Goal: Transaction & Acquisition: Purchase product/service

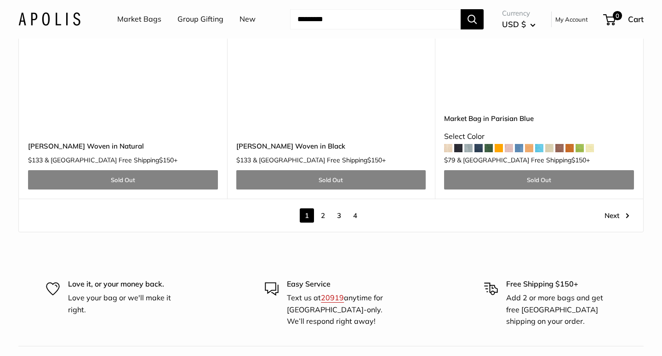
scroll to position [5300, 0]
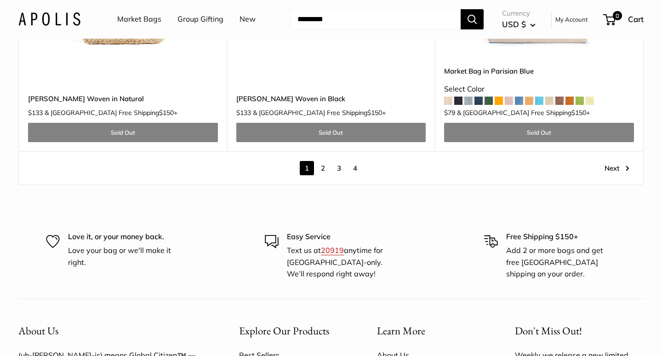
click at [325, 161] on link "2" at bounding box center [323, 168] width 14 height 14
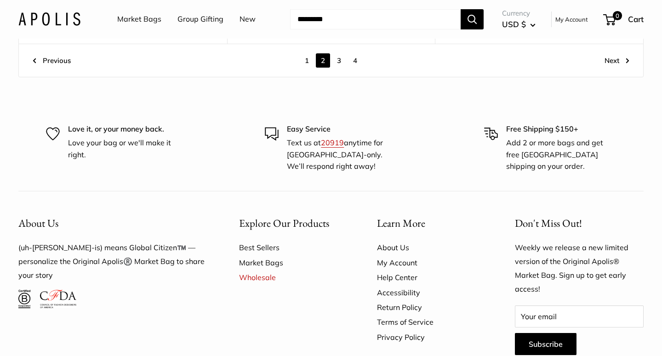
scroll to position [5055, 0]
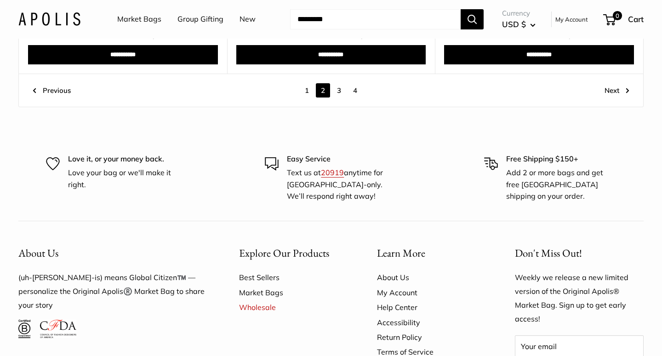
click at [340, 83] on link "3" at bounding box center [339, 90] width 14 height 14
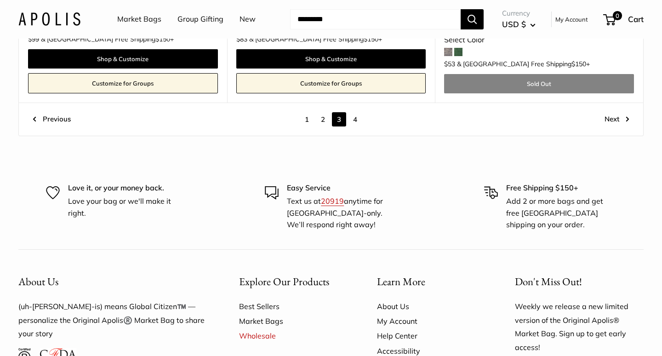
scroll to position [5094, 0]
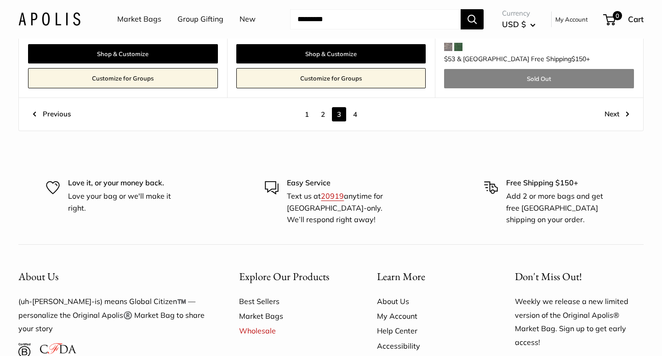
click at [357, 107] on link "4" at bounding box center [355, 114] width 14 height 14
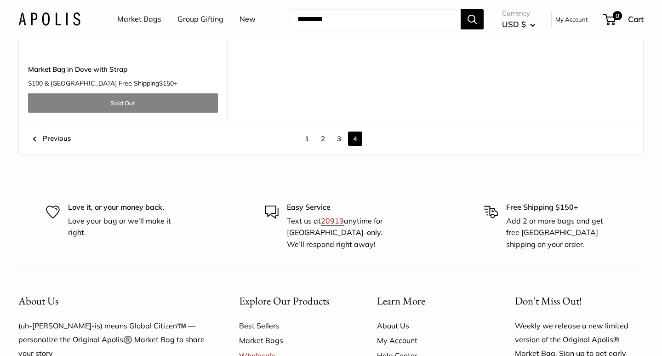
scroll to position [3134, 0]
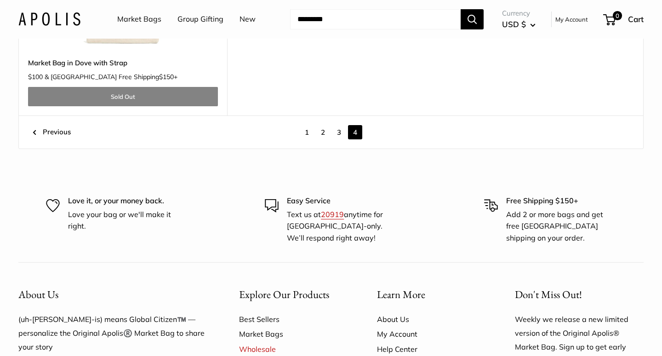
click at [308, 125] on link "1" at bounding box center [307, 132] width 14 height 14
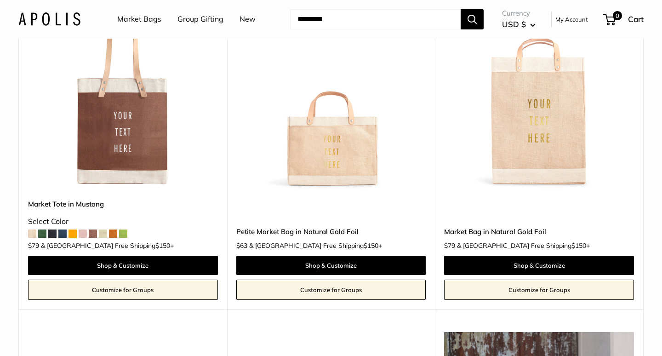
scroll to position [3189, 0]
click at [0, 0] on img at bounding box center [0, 0] width 0 height 0
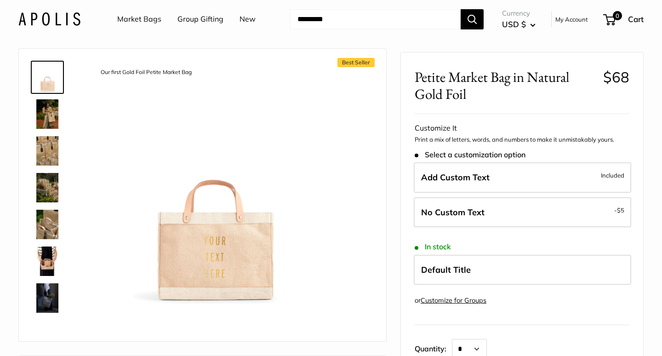
click at [51, 223] on img at bounding box center [47, 224] width 29 height 29
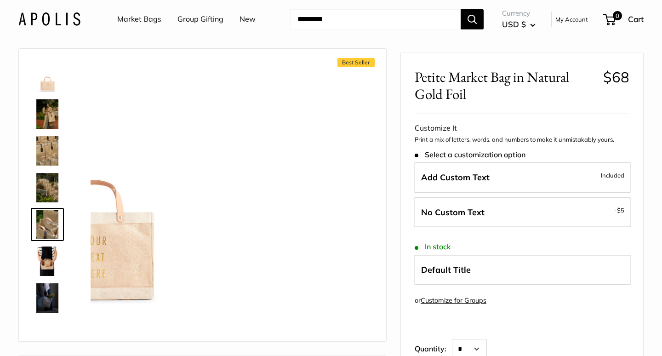
scroll to position [29, 0]
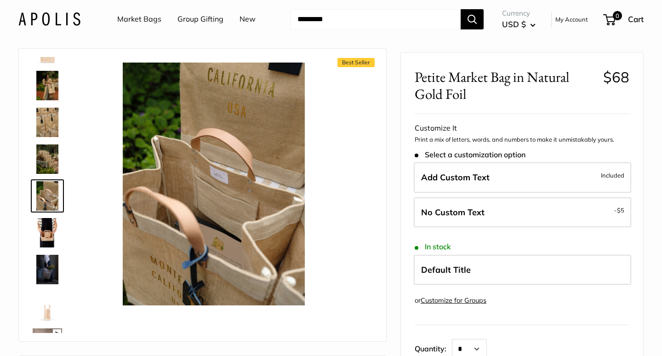
click at [55, 228] on img at bounding box center [47, 232] width 29 height 29
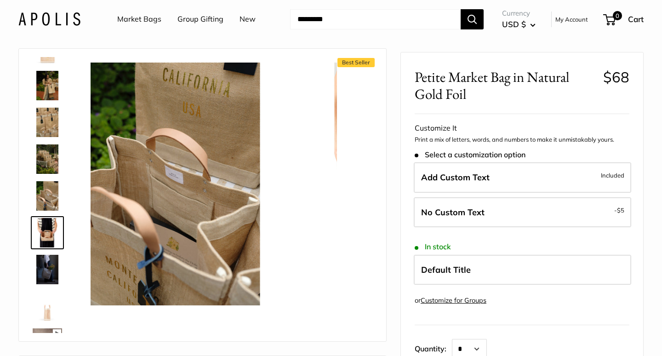
scroll to position [65, 0]
